Goal: Find specific page/section

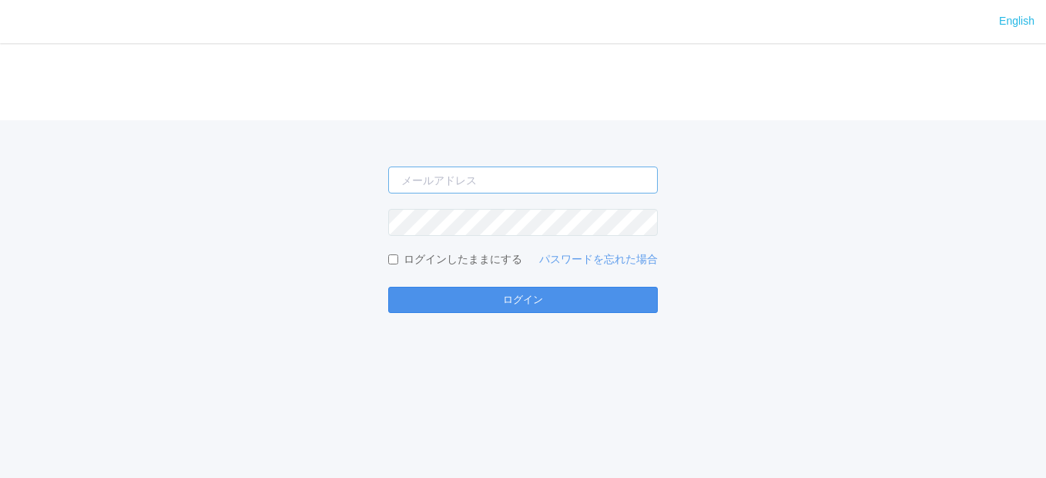
type input "[EMAIL_ADDRESS][DOMAIN_NAME]"
click at [505, 300] on button "ログイン" at bounding box center [523, 300] width 270 height 26
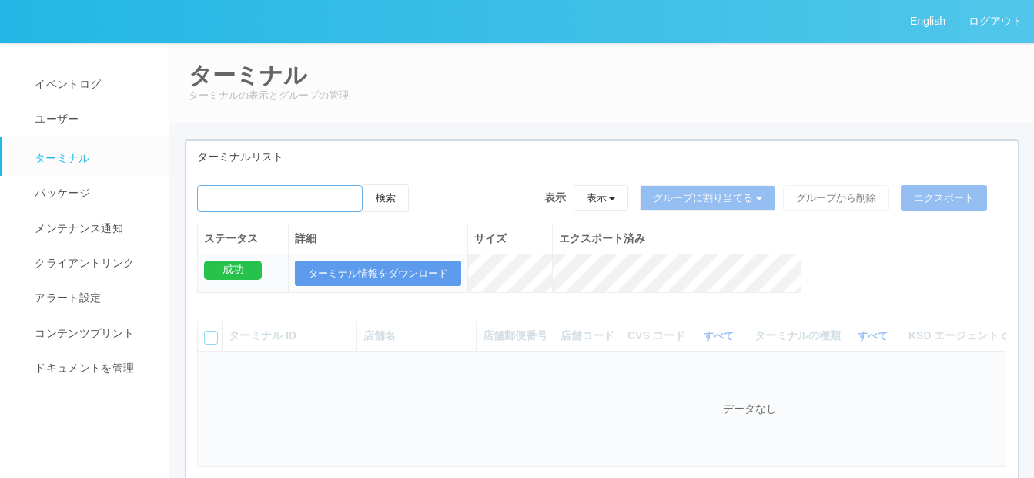
click at [249, 205] on input "emailSearch" at bounding box center [280, 198] width 166 height 27
click at [387, 196] on button "検索" at bounding box center [386, 198] width 46 height 28
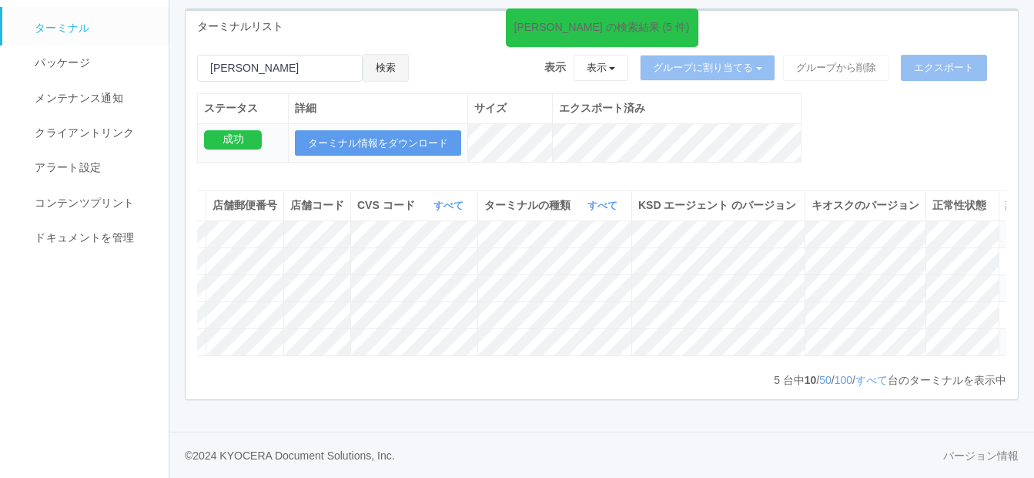
scroll to position [0, 339]
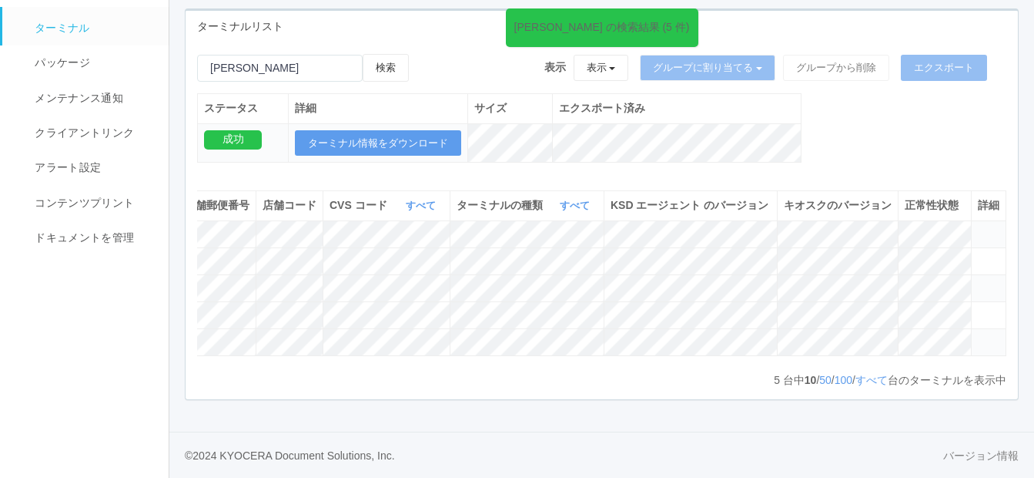
click at [978, 335] on icon at bounding box center [978, 335] width 0 height 0
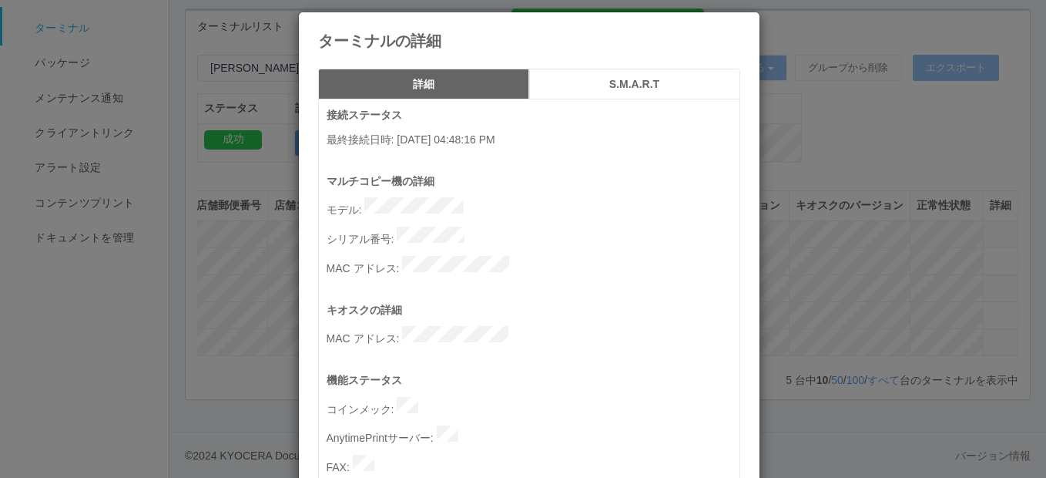
scroll to position [0, 0]
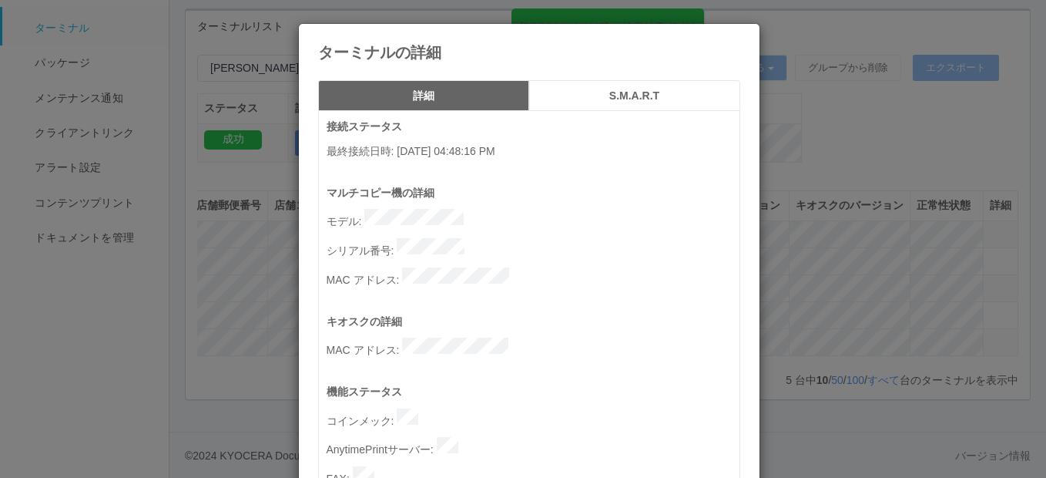
click at [630, 96] on h5 "S.M.A.R.T" at bounding box center [635, 96] width 200 height 12
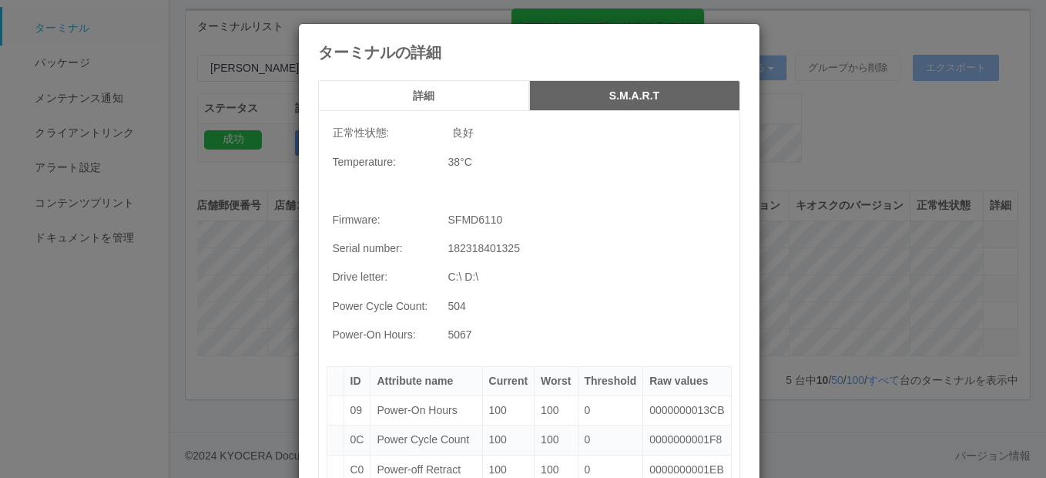
click at [443, 97] on h5 "詳細" at bounding box center [424, 96] width 200 height 12
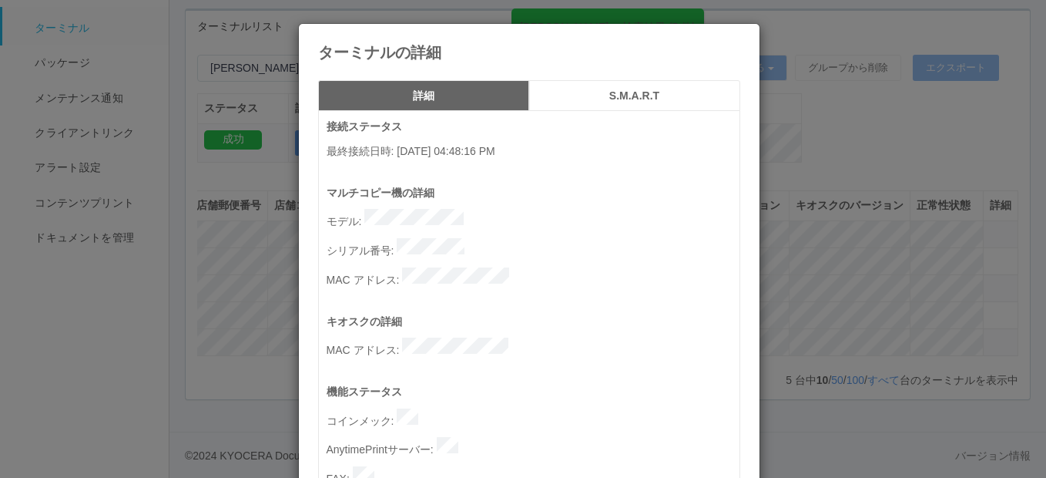
click at [740, 35] on icon at bounding box center [740, 35] width 0 height 0
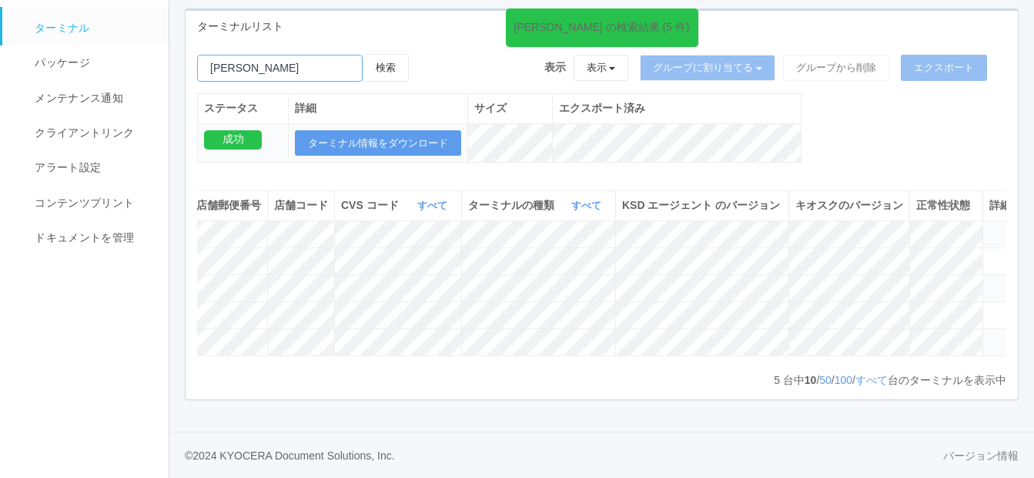
click at [361, 55] on input "emailSearch" at bounding box center [280, 68] width 166 height 27
click at [382, 54] on button "検索" at bounding box center [386, 68] width 46 height 28
click at [280, 55] on input "emailSearch" at bounding box center [280, 68] width 166 height 27
paste input "[PERSON_NAME]3Y3Z00093"
drag, startPoint x: 243, startPoint y: 45, endPoint x: 203, endPoint y: 49, distance: 40.2
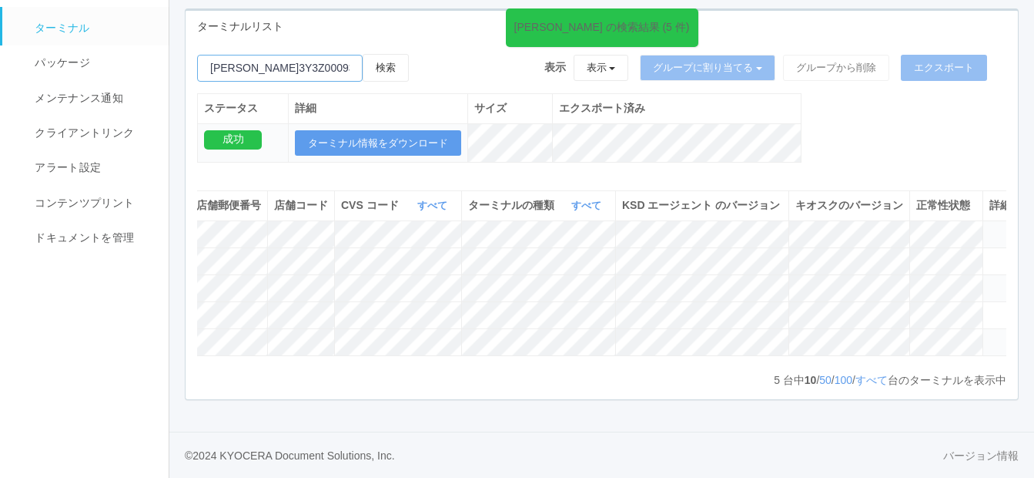
click at [203, 55] on input "emailSearch" at bounding box center [280, 68] width 166 height 27
click at [398, 54] on button "検索" at bounding box center [386, 68] width 46 height 28
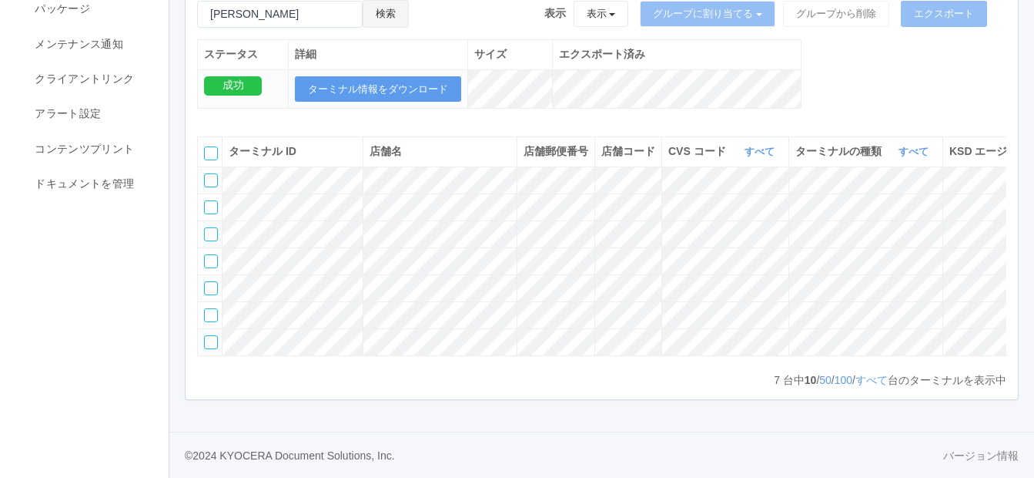
type input "13Y3Z00093"
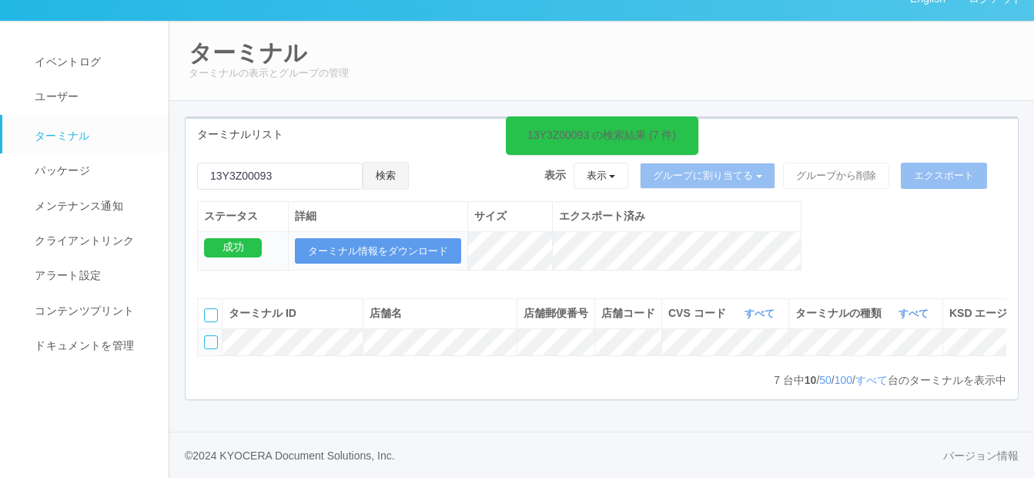
scroll to position [58, 0]
drag, startPoint x: 283, startPoint y: 142, endPoint x: 184, endPoint y: 138, distance: 99.4
click at [184, 138] on div "ターミナルリスト 13Y3Z00093 の検索結果 (1 件) 検索 表示 表示 すべてのターミナル 未割り当てのターミナル グループを追加 グループ名を編集…" at bounding box center [601, 266] width 857 height 300
paste input "イオンフードスタイル[PERSON_NAME]"
type input "イオンフードスタイル[PERSON_NAME]"
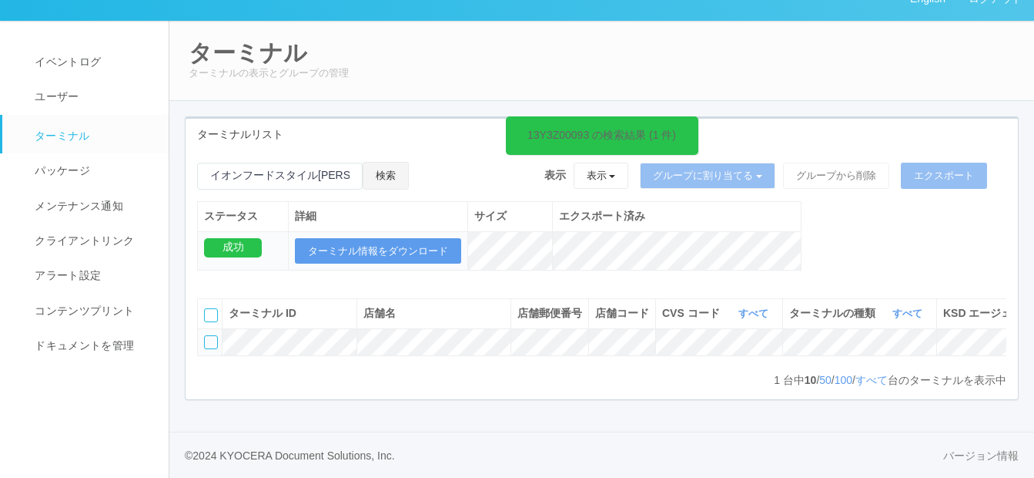
click at [397, 162] on button "検索" at bounding box center [386, 176] width 46 height 28
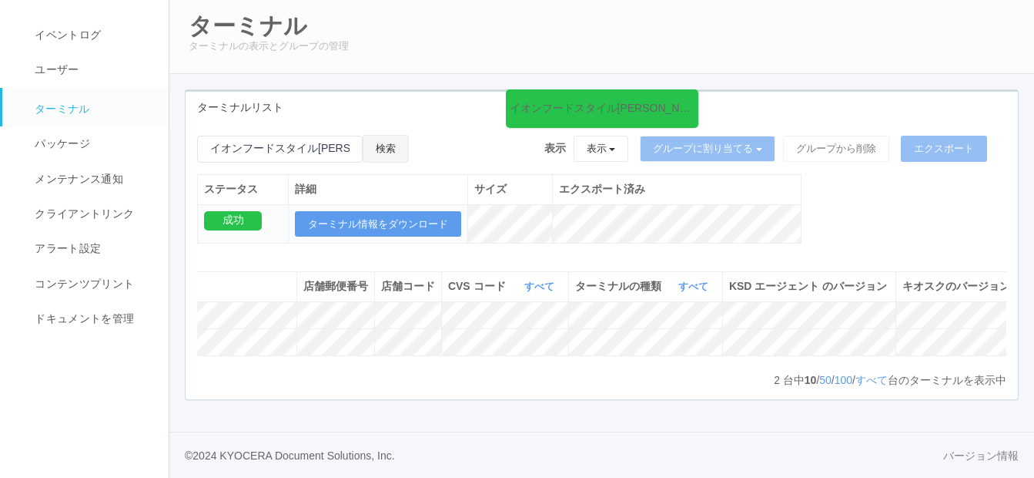
scroll to position [0, 339]
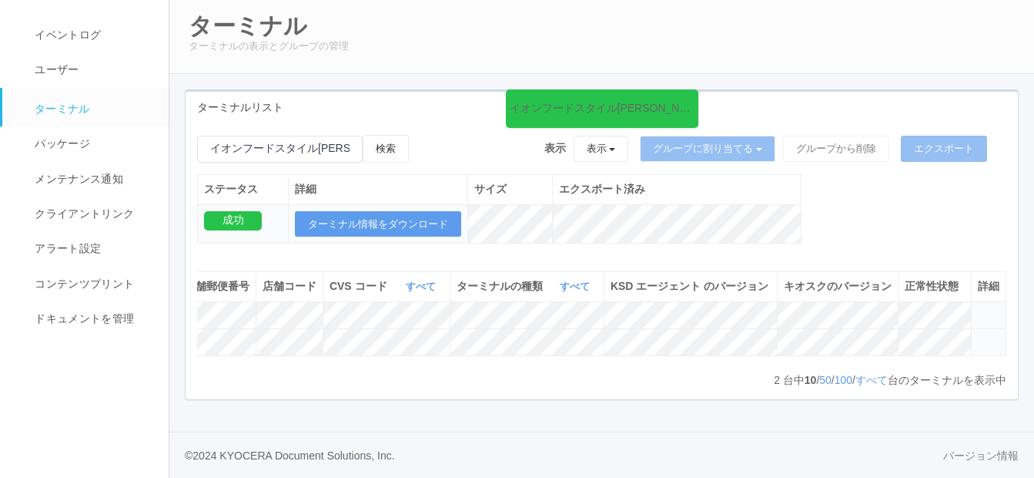
click at [978, 335] on icon at bounding box center [978, 335] width 0 height 0
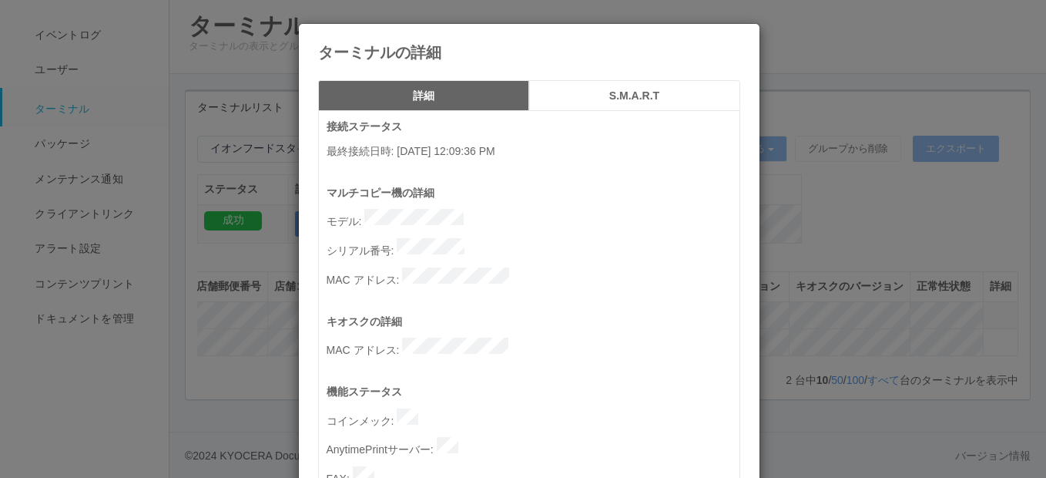
click at [740, 35] on icon at bounding box center [740, 35] width 0 height 0
